Goal: Task Accomplishment & Management: Use online tool/utility

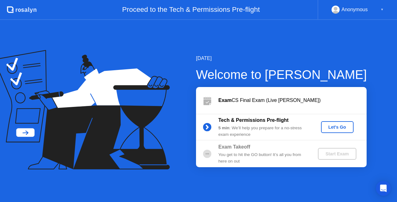
click at [341, 129] on div "Let's Go" at bounding box center [338, 127] width 28 height 5
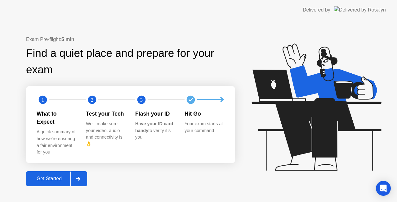
click at [56, 178] on div "Get Started" at bounding box center [49, 179] width 43 height 6
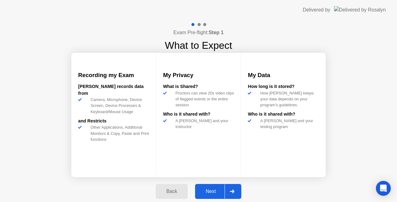
click at [212, 190] on div "Next" at bounding box center [211, 191] width 28 height 6
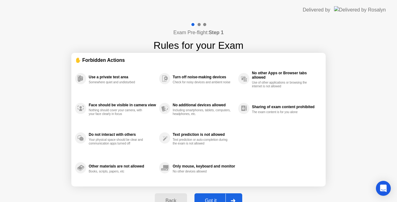
click at [213, 198] on div "Got it" at bounding box center [211, 201] width 29 height 6
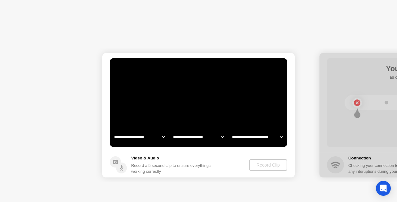
select select "**********"
select select "*******"
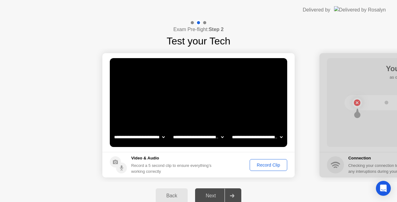
click at [213, 198] on div "Next" at bounding box center [211, 196] width 28 height 6
click at [276, 166] on div "Record Clip" at bounding box center [268, 164] width 33 height 5
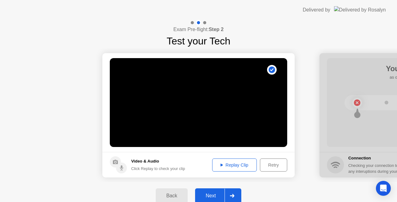
click at [212, 193] on div "Next" at bounding box center [211, 196] width 28 height 6
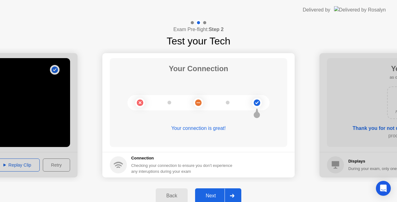
click at [209, 191] on button "Next" at bounding box center [218, 195] width 46 height 15
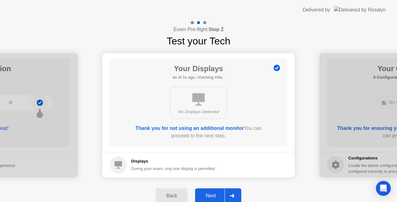
click at [209, 191] on button "Next" at bounding box center [218, 195] width 46 height 15
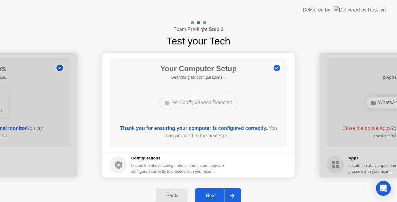
click at [209, 191] on button "Next" at bounding box center [218, 195] width 46 height 15
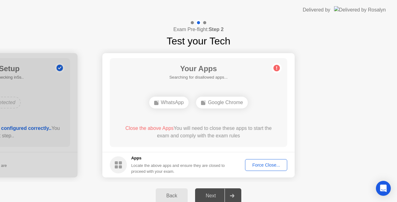
click at [258, 163] on div "Force Close..." at bounding box center [266, 164] width 38 height 5
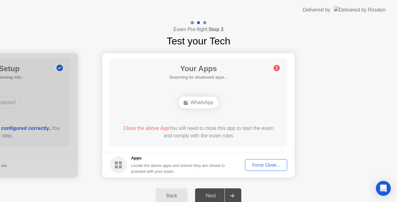
click at [263, 162] on div "Force Close..." at bounding box center [266, 164] width 38 height 5
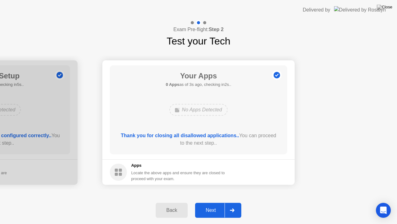
click at [212, 202] on div "Next" at bounding box center [211, 210] width 28 height 6
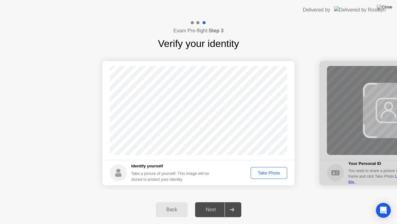
click at [267, 170] on div "Take Photo" at bounding box center [269, 172] width 32 height 5
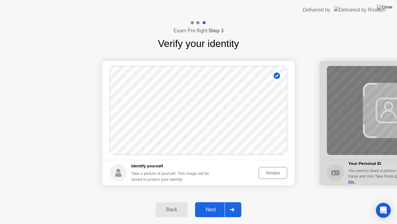
click at [206, 202] on div "Next" at bounding box center [211, 209] width 28 height 6
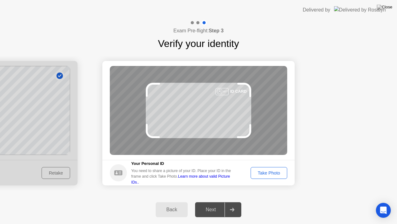
click at [280, 170] on div "Take Photo" at bounding box center [269, 172] width 32 height 5
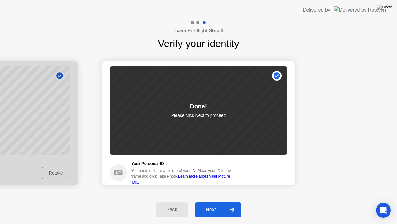
click at [211, 202] on div "Next" at bounding box center [211, 209] width 28 height 6
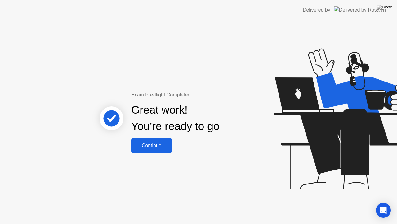
drag, startPoint x: 211, startPoint y: 211, endPoint x: 165, endPoint y: 152, distance: 75.8
click at [165, 152] on div "Exam Pre-flight Completed Great work! You’re ready to go Continue" at bounding box center [198, 122] width 397 height 204
click at [162, 147] on div "Continue" at bounding box center [151, 146] width 37 height 6
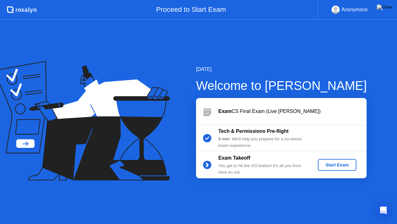
click at [338, 167] on div "Start Exam" at bounding box center [337, 164] width 33 height 5
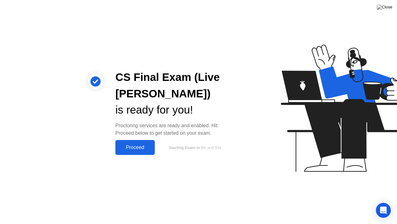
click at [131, 147] on div "Proceed" at bounding box center [135, 147] width 36 height 6
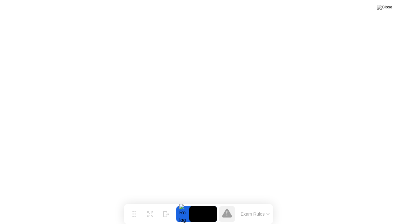
click at [265, 202] on button "Exam Rules" at bounding box center [255, 214] width 33 height 6
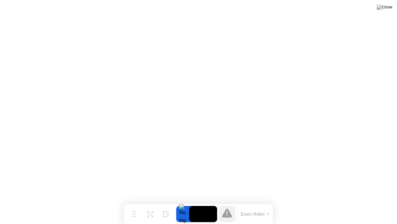
click at [201, 202] on video at bounding box center [203, 214] width 28 height 16
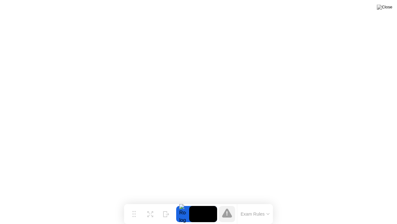
click at [261, 202] on button "Exam Rules" at bounding box center [255, 214] width 33 height 6
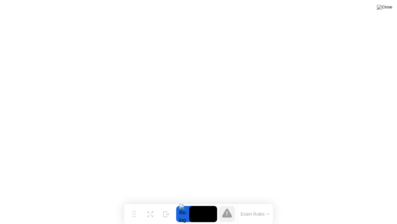
click at [247, 202] on button "Exam Rules" at bounding box center [255, 214] width 33 height 6
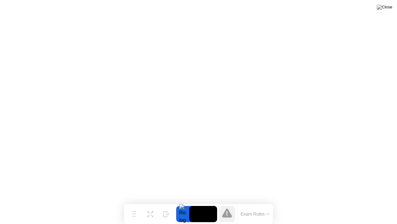
click at [273, 202] on div "Exam Rules" at bounding box center [255, 214] width 36 height 20
click at [268, 202] on div "Exam Rules" at bounding box center [255, 214] width 36 height 20
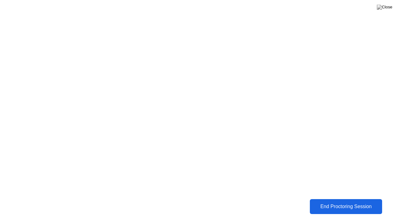
click at [339, 202] on div "End Proctoring Session" at bounding box center [346, 206] width 69 height 6
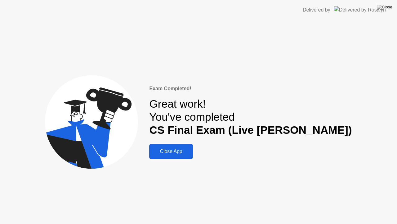
click at [191, 154] on div "Close App" at bounding box center [171, 151] width 40 height 6
